Goal: Information Seeking & Learning: Learn about a topic

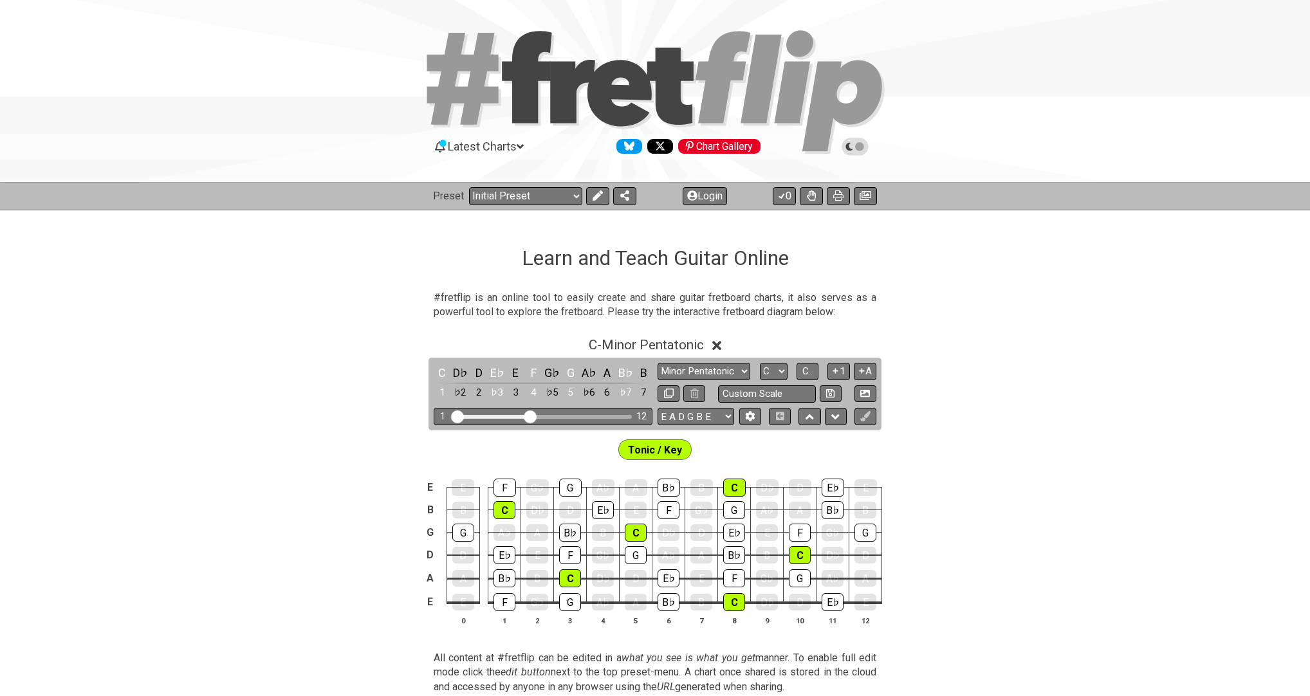
click at [469, 206] on div "Preset Welcome to #fretflip! Initial Preset Custom Preset Minor Pentatonic Majo…" at bounding box center [655, 196] width 1310 height 28
click at [469, 196] on select "Welcome to #fretflip! Initial Preset Custom Preset Minor Pentatonic Major Penta…" at bounding box center [525, 196] width 113 height 18
click at [469, 185] on div "Preset Welcome to #fretflip! Initial Preset Custom Preset Minor Pentatonic Majo…" at bounding box center [655, 196] width 1310 height 28
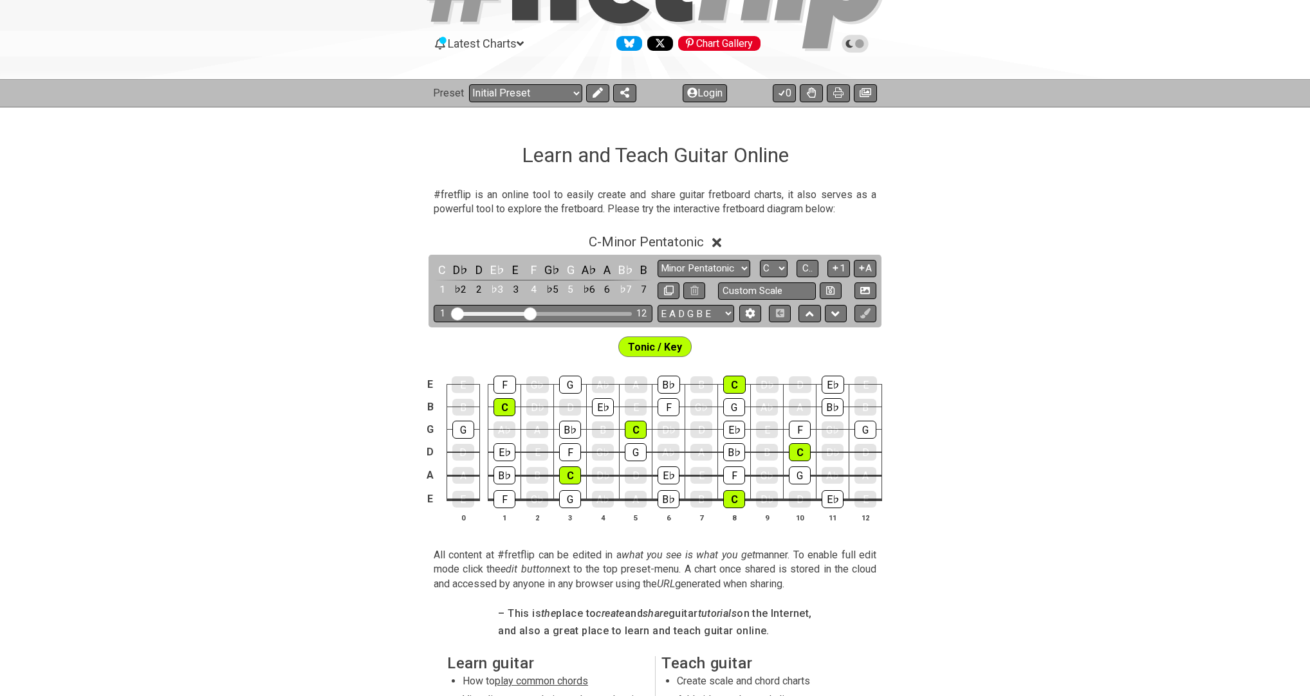
scroll to position [5, 0]
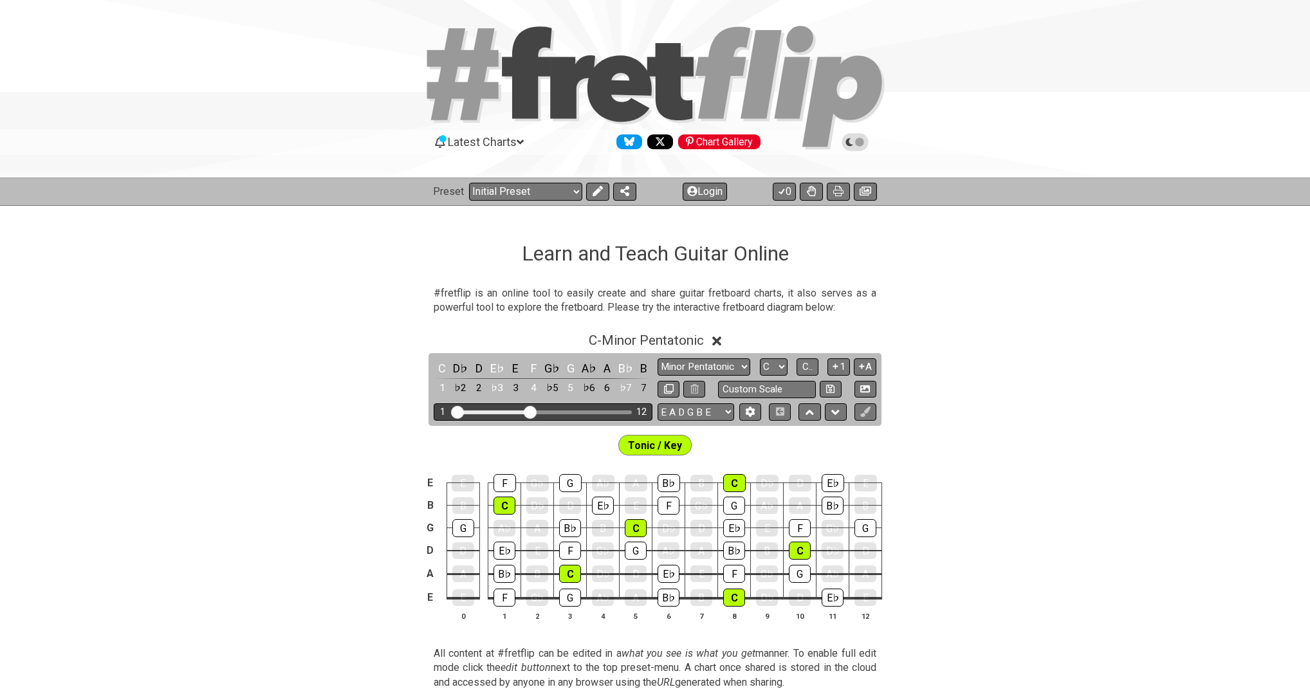
click at [469, 412] on div "Visible fret range" at bounding box center [543, 412] width 178 height 4
drag, startPoint x: 530, startPoint y: 412, endPoint x: 556, endPoint y: 409, distance: 26.5
click at [469, 411] on input "Visible fret range" at bounding box center [543, 411] width 183 height 0
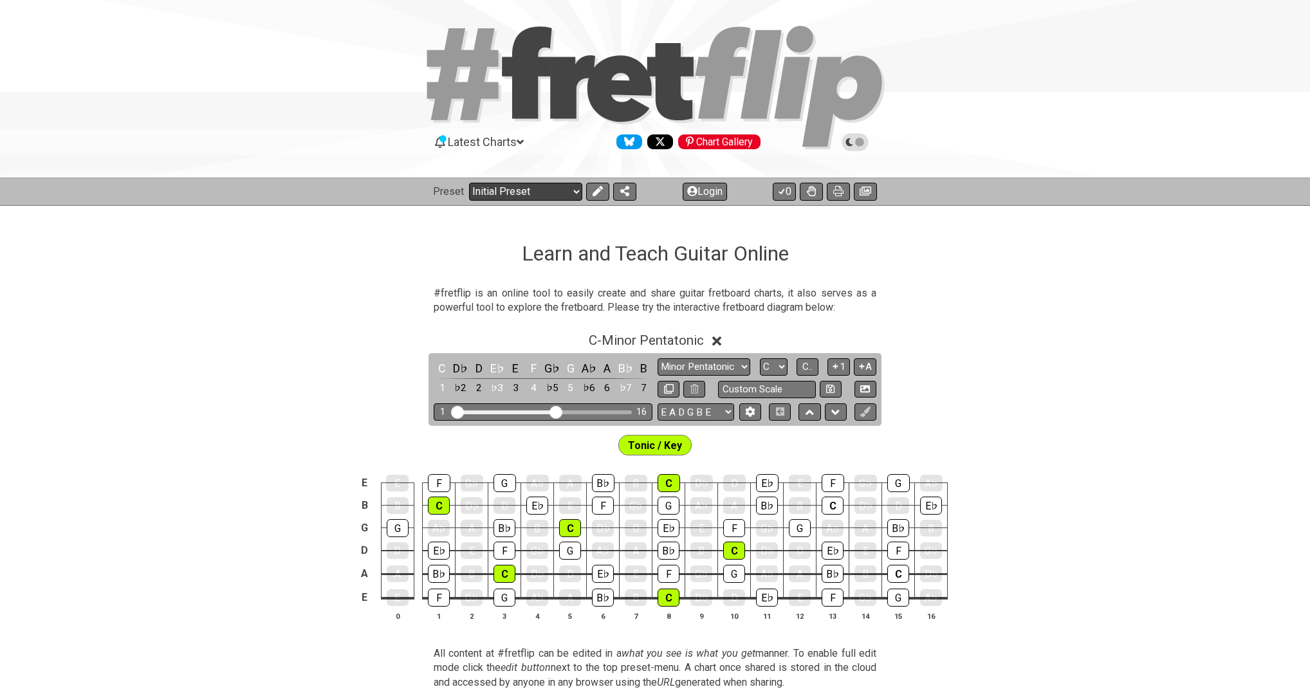
click at [469, 183] on select "Welcome to #fretflip! Initial Preset Custom Preset Minor Pentatonic Major Penta…" at bounding box center [525, 192] width 113 height 18
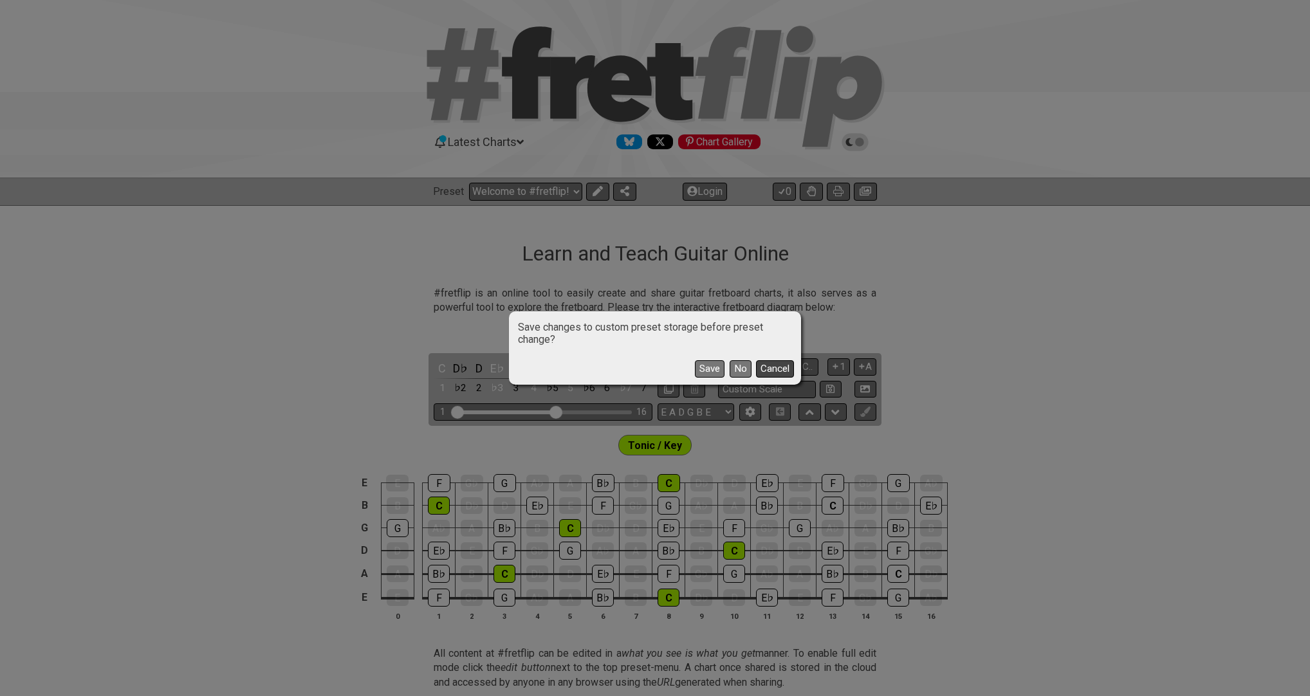
click at [469, 367] on button "Cancel" at bounding box center [775, 368] width 38 height 17
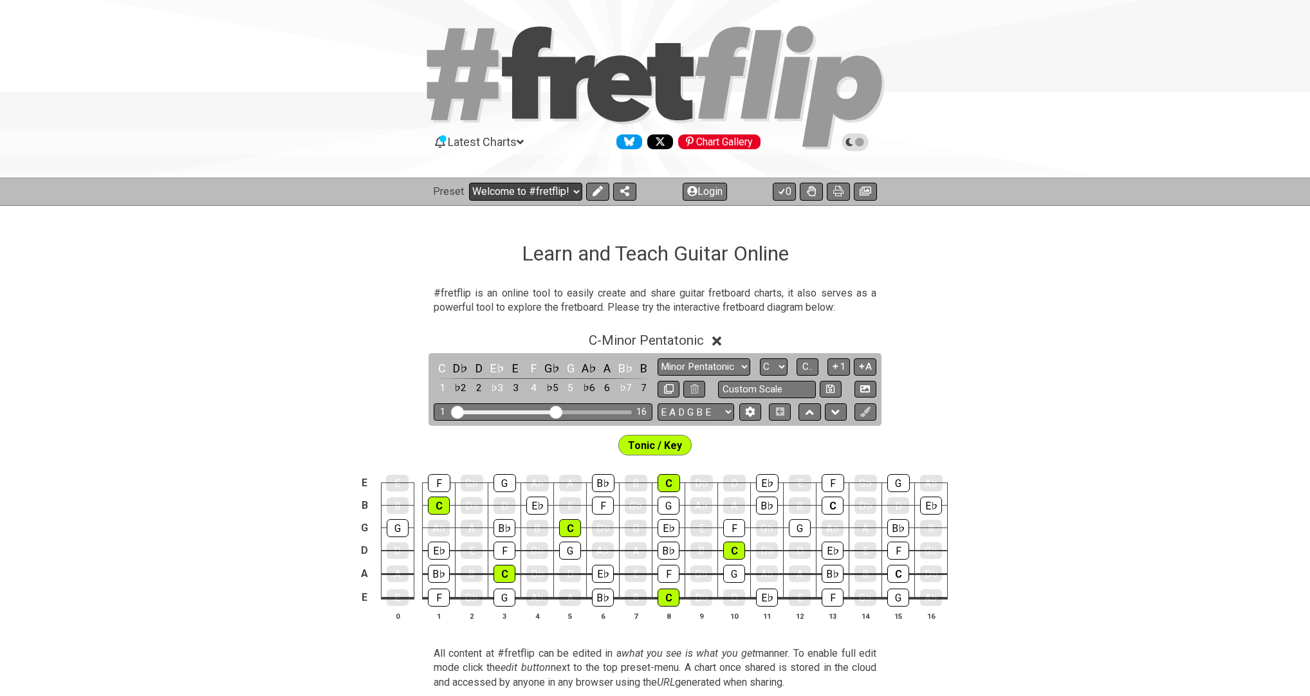
click at [469, 193] on select "Welcome to #fretflip! Initial Preset Custom Preset Minor Pentatonic Major Penta…" at bounding box center [525, 192] width 113 height 18
click at [469, 183] on select "Welcome to #fretflip! Initial Preset Custom Preset Minor Pentatonic Major Penta…" at bounding box center [525, 192] width 113 height 18
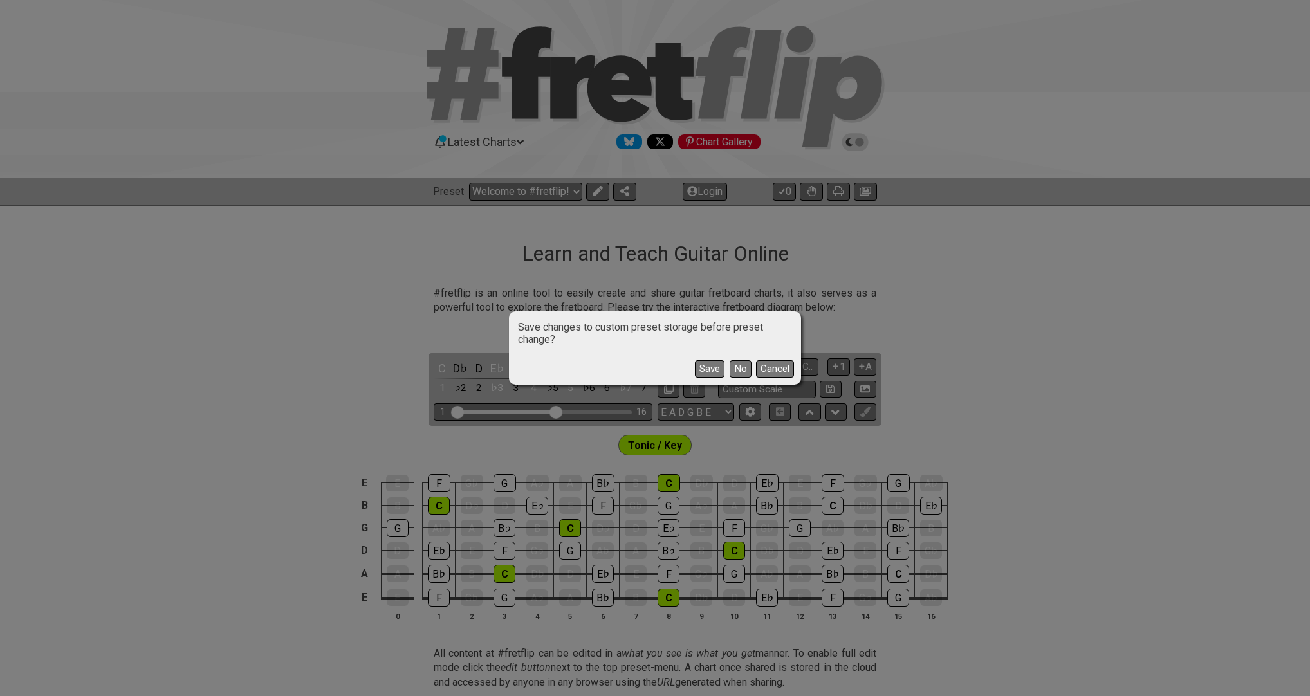
click at [469, 365] on div "Save No Cancel" at bounding box center [655, 363] width 288 height 37
click at [469, 365] on button "No" at bounding box center [740, 368] width 22 height 17
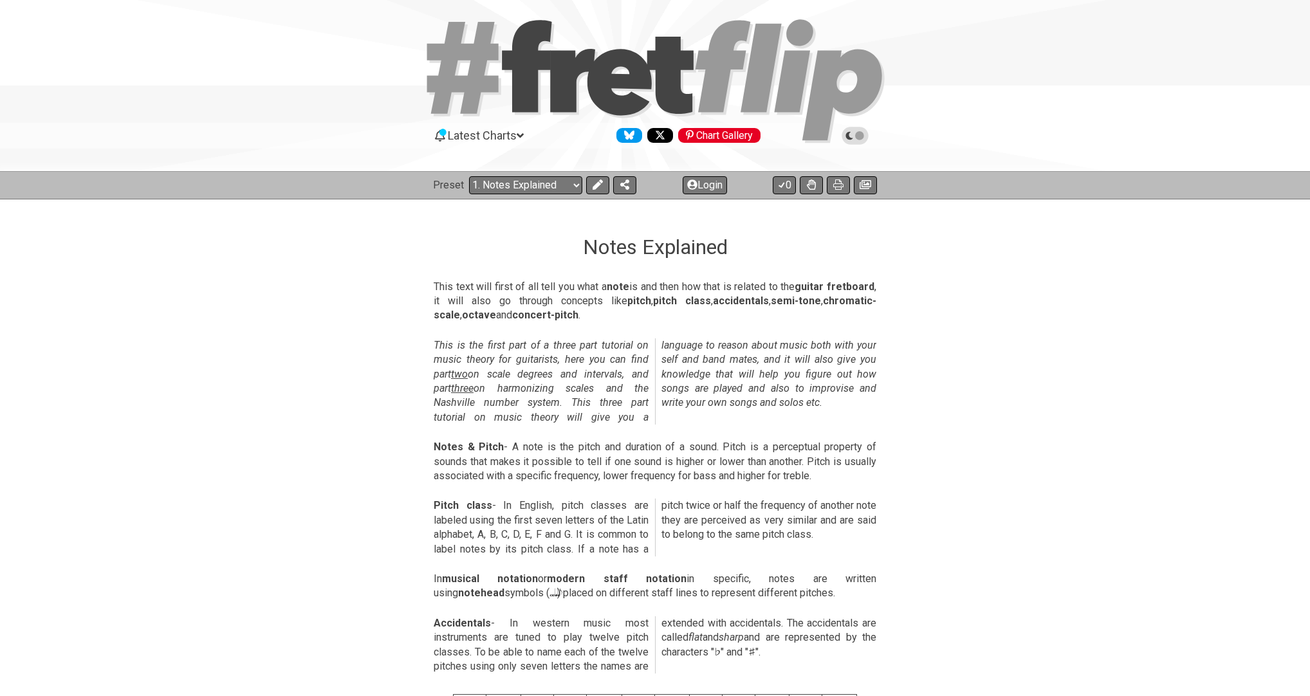
scroll to position [107, 0]
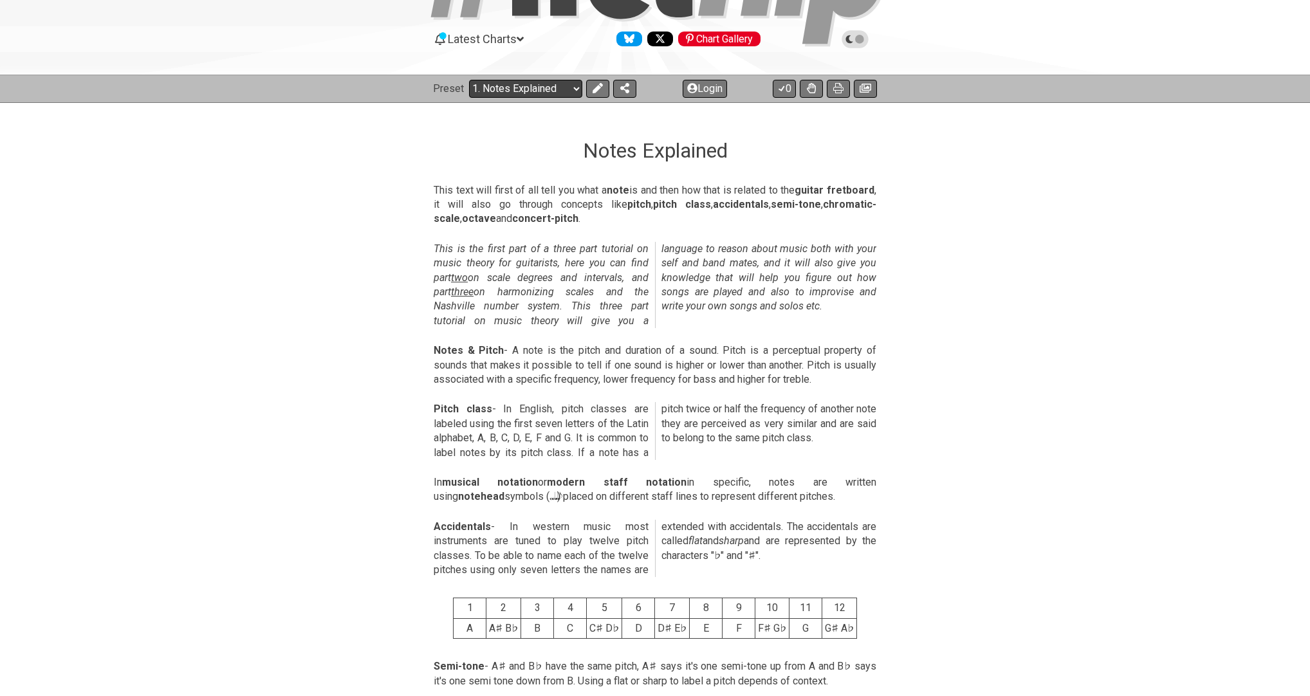
click at [469, 80] on select "Welcome to #fretflip! Initial Preset Custom Preset Minor Pentatonic Major Penta…" at bounding box center [525, 89] width 113 height 18
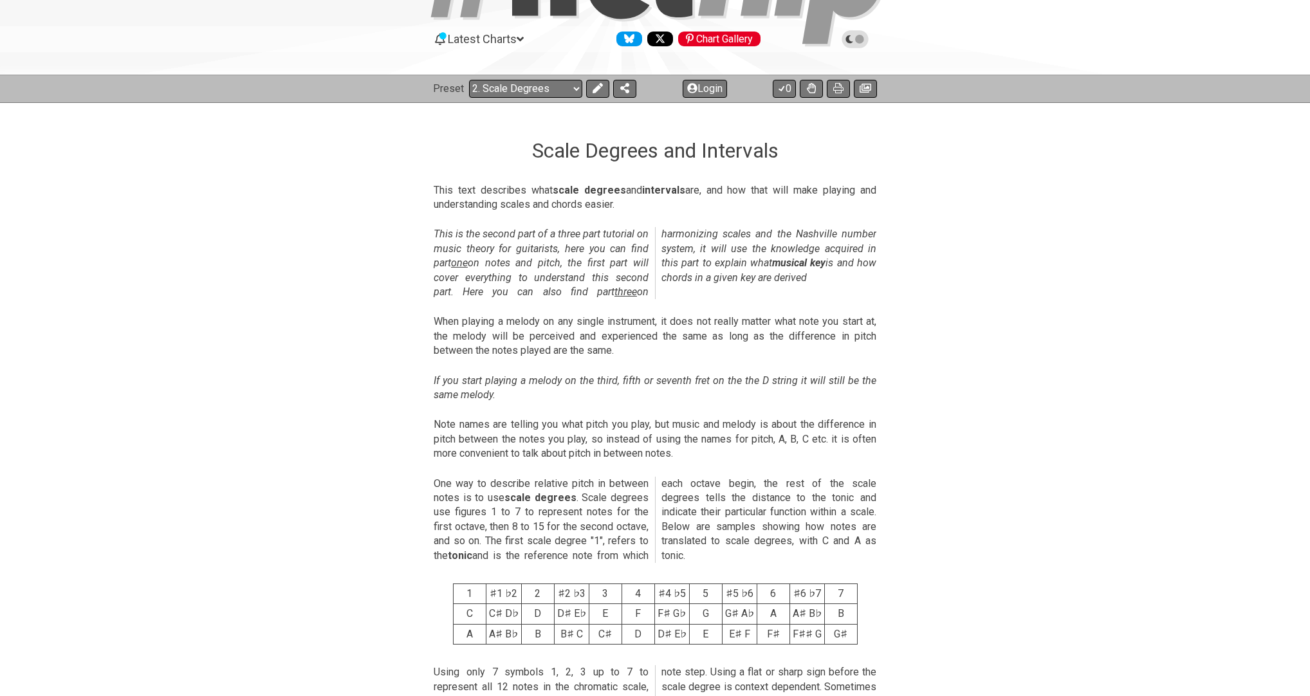
click at [469, 76] on div "Preset Welcome to #fretflip! Initial Preset Custom Preset Minor Pentatonic Majo…" at bounding box center [655, 89] width 1310 height 28
drag, startPoint x: 533, startPoint y: 80, endPoint x: 532, endPoint y: 86, distance: 6.5
click at [469, 80] on select "Welcome to #fretflip! Initial Preset Custom Preset Minor Pentatonic Major Penta…" at bounding box center [525, 89] width 113 height 18
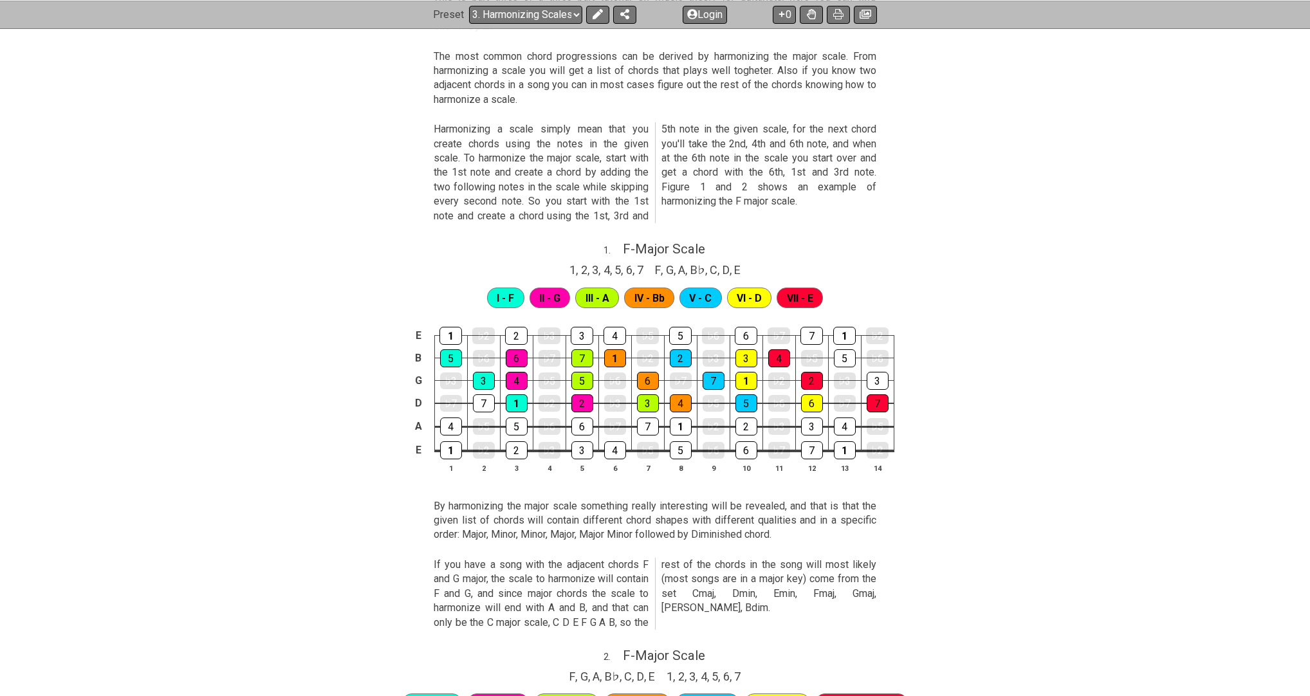
scroll to position [159, 0]
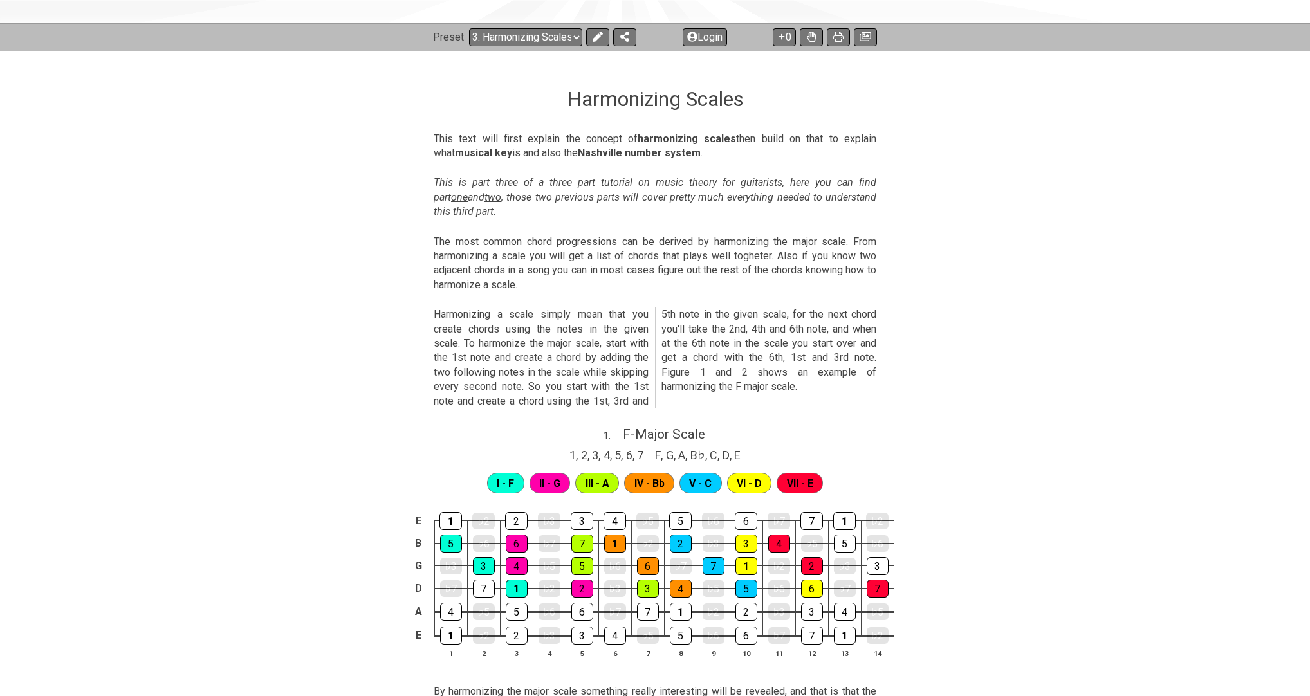
click at [469, 20] on div "Latest Charts Chart Gallery" at bounding box center [655, 0] width 1310 height 46
click at [469, 28] on select "Welcome to #fretflip! Initial Preset Custom Preset Minor Pentatonic Major Penta…" at bounding box center [525, 37] width 113 height 18
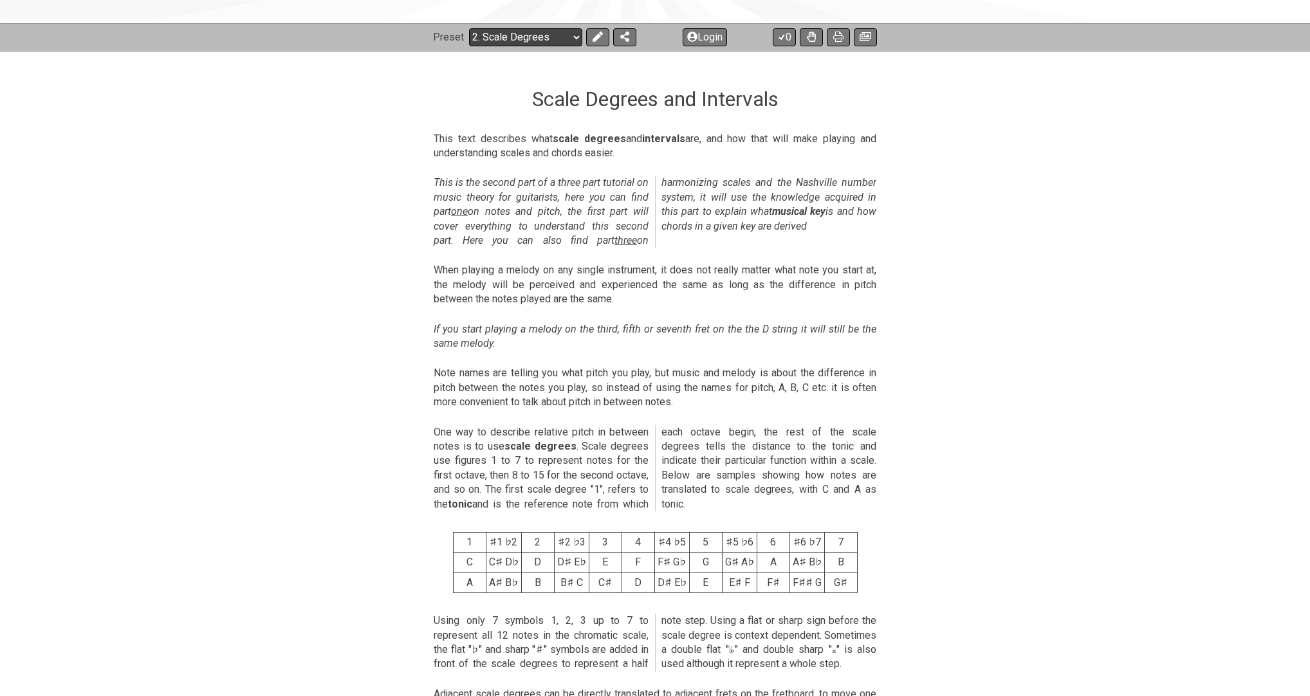
click at [469, 46] on div "Preset Welcome to #fretflip! Initial Preset Custom Preset Minor Pentatonic Majo…" at bounding box center [655, 37] width 1310 height 28
click at [469, 31] on select "Welcome to #fretflip! Initial Preset Custom Preset Minor Pentatonic Major Penta…" at bounding box center [525, 37] width 113 height 18
click at [469, 28] on select "Welcome to #fretflip! Initial Preset Custom Preset Minor Pentatonic Major Penta…" at bounding box center [525, 37] width 113 height 18
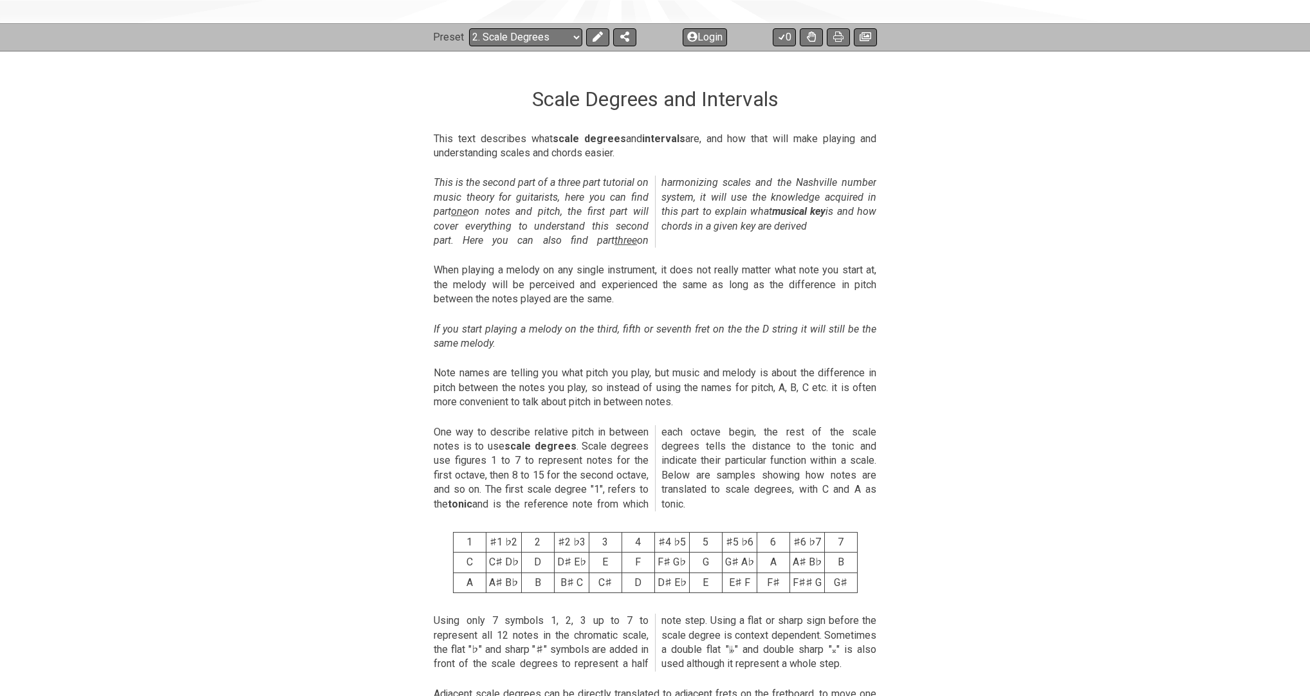
click at [469, 47] on div "Preset Welcome to #fretflip! Initial Preset Custom Preset Minor Pentatonic Majo…" at bounding box center [655, 37] width 1310 height 28
click at [469, 34] on select "Welcome to #fretflip! Initial Preset Custom Preset Minor Pentatonic Major Penta…" at bounding box center [525, 37] width 113 height 18
click at [469, 28] on select "Welcome to #fretflip! Initial Preset Custom Preset Minor Pentatonic Major Penta…" at bounding box center [525, 37] width 113 height 18
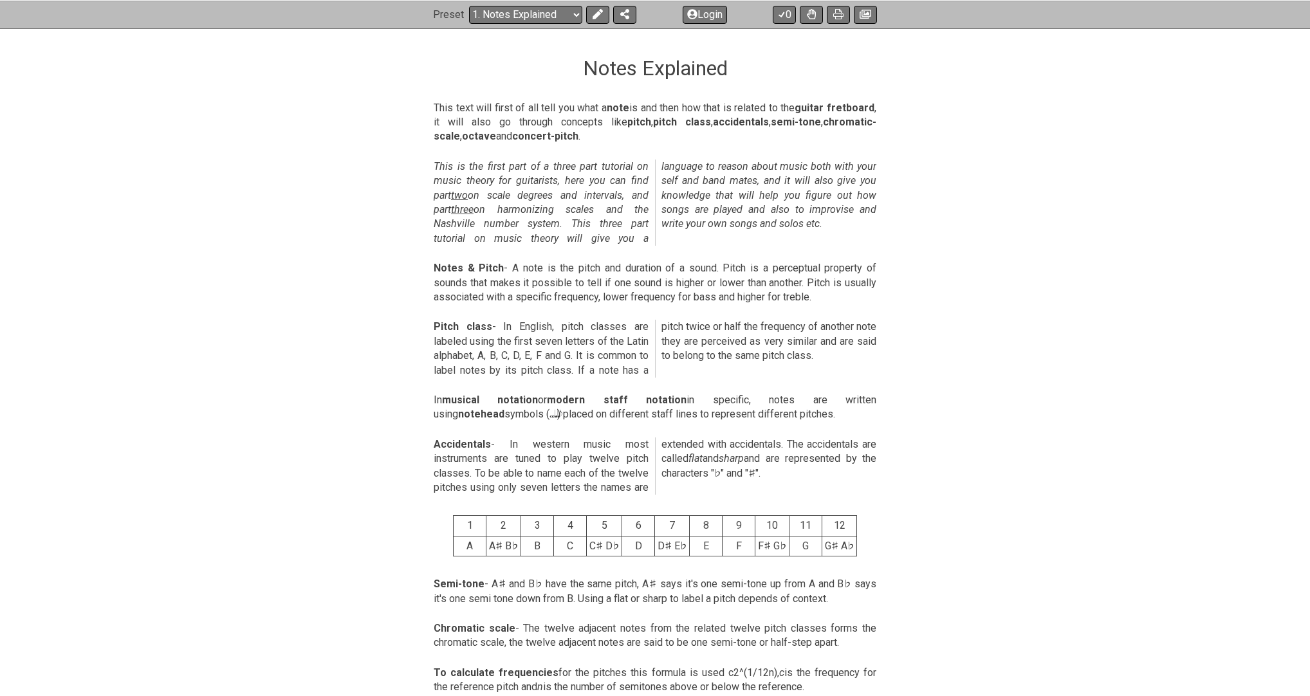
scroll to position [159, 0]
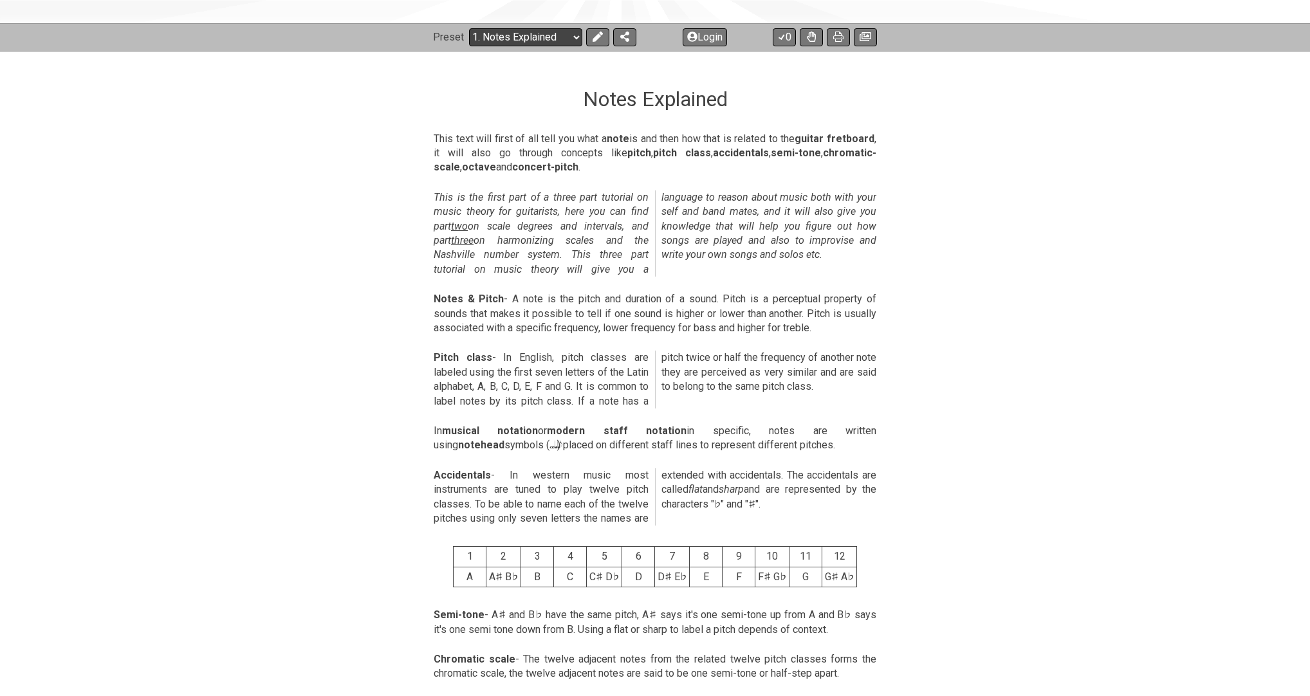
click at [469, 41] on select "Welcome to #fretflip! Initial Preset Custom Preset Minor Pentatonic Major Penta…" at bounding box center [525, 37] width 113 height 18
click at [469, 28] on select "Welcome to #fretflip! Initial Preset Custom Preset Minor Pentatonic Major Penta…" at bounding box center [525, 37] width 113 height 18
select select "/beginner-guitar"
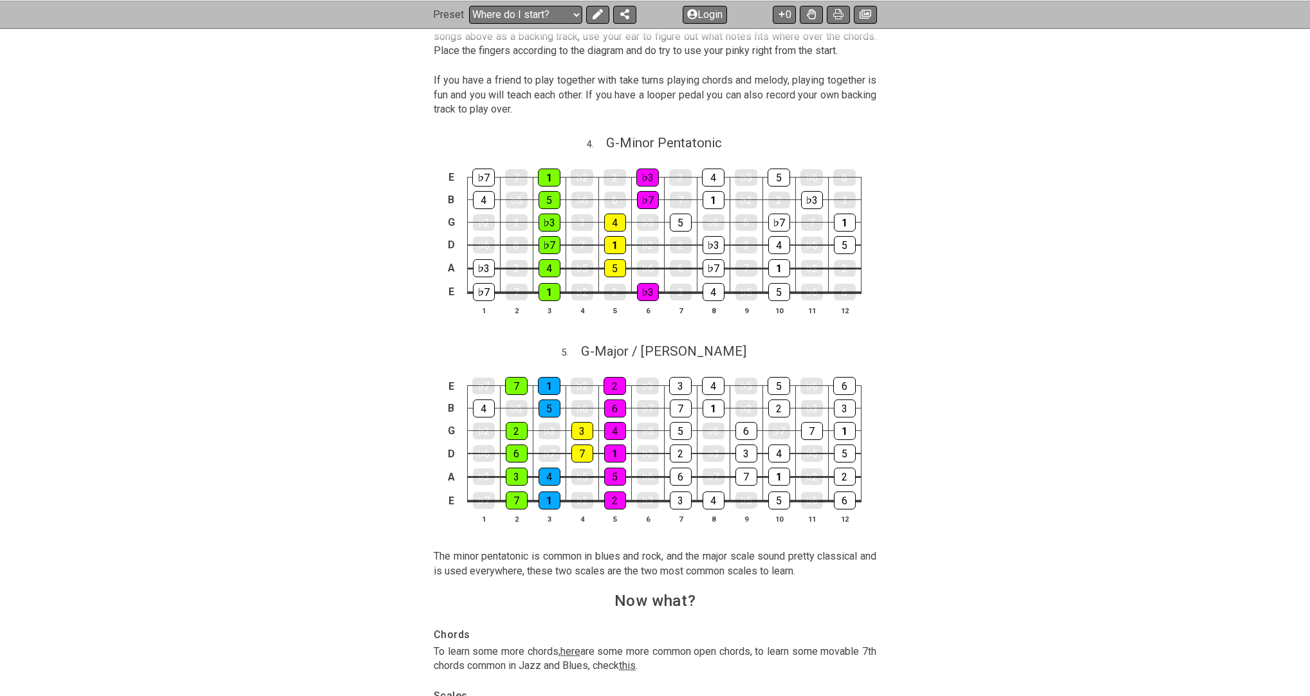
scroll to position [1394, 0]
